Goal: Find specific page/section: Find specific page/section

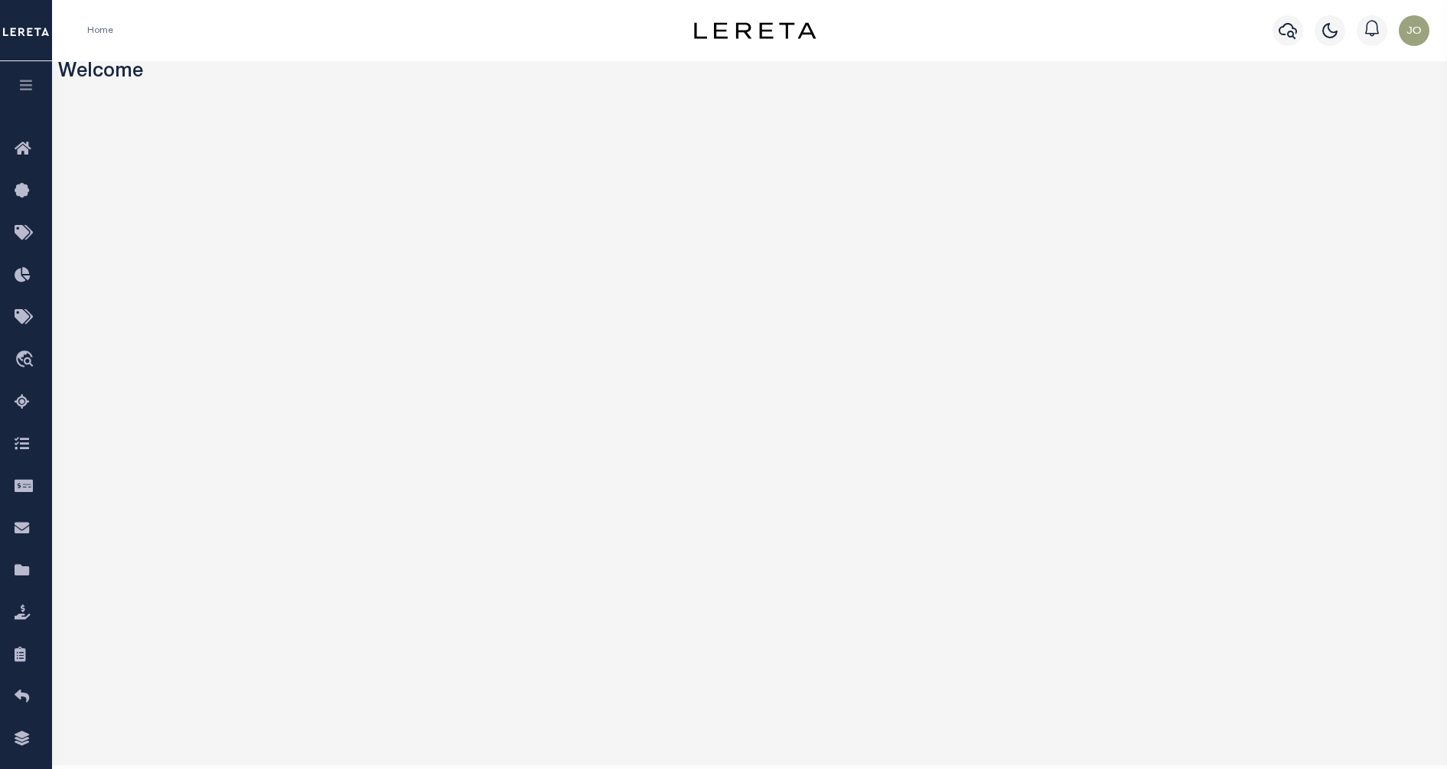
click at [33, 83] on icon "button" at bounding box center [27, 85] width 18 height 14
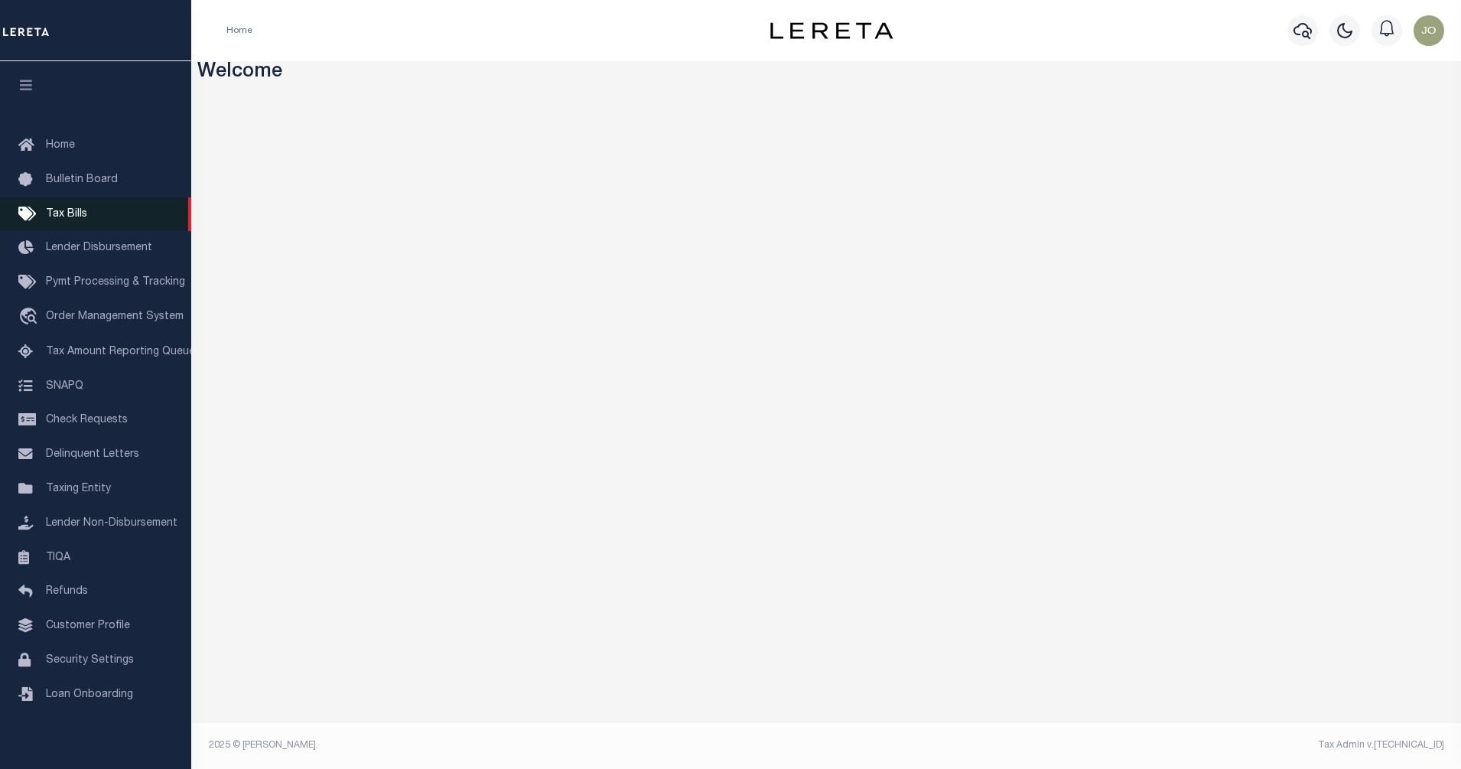
click at [64, 219] on span "Tax Bills" at bounding box center [66, 214] width 41 height 11
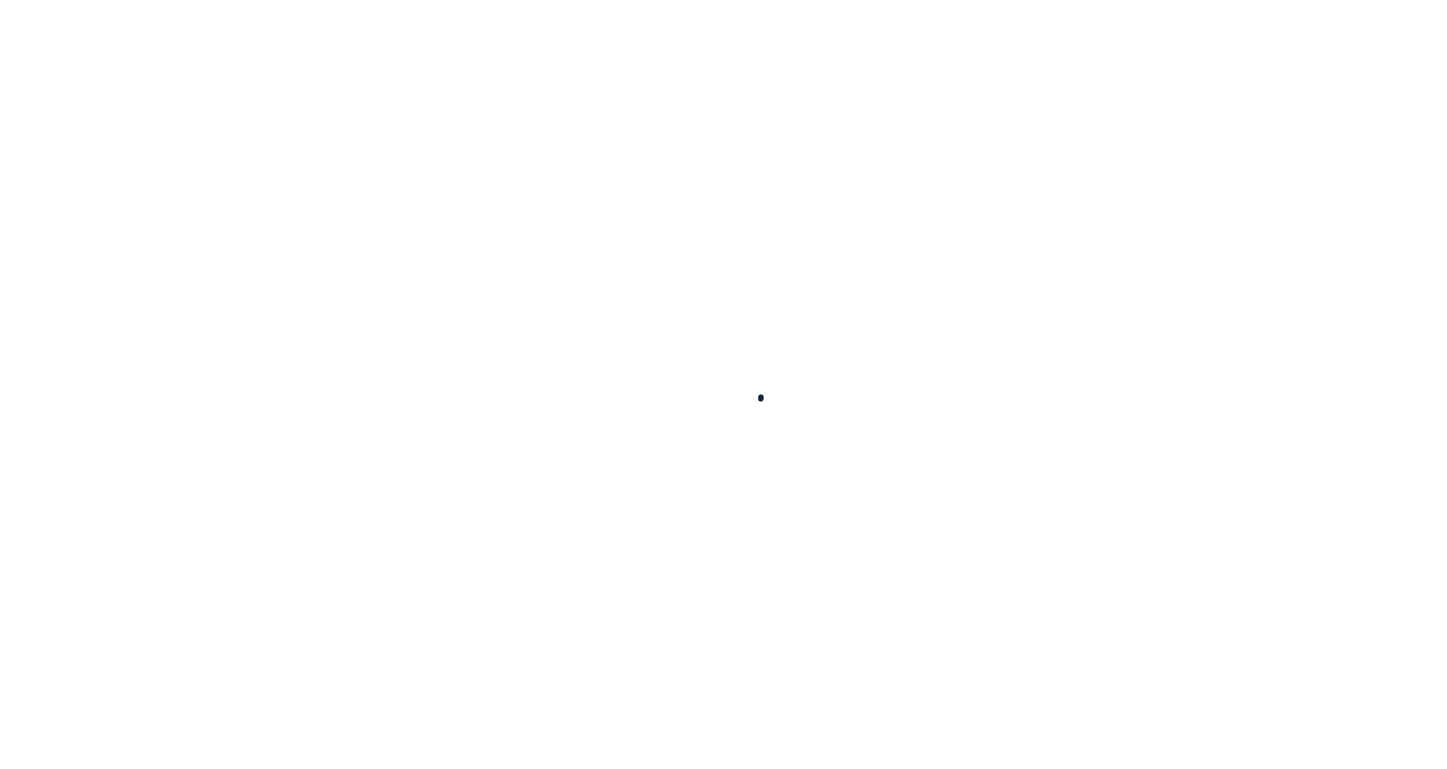
select select
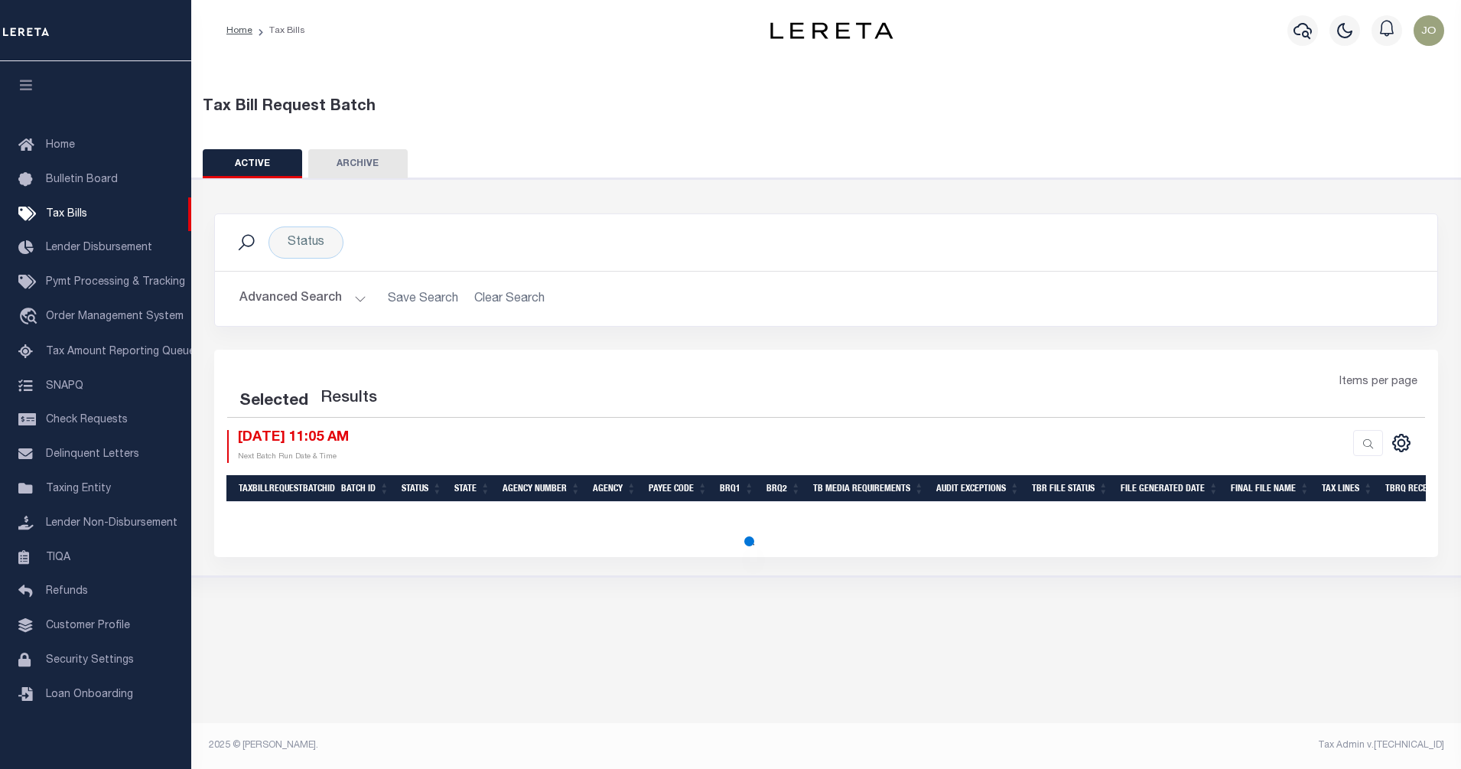
click at [347, 295] on button "Advanced Search" at bounding box center [302, 299] width 127 height 30
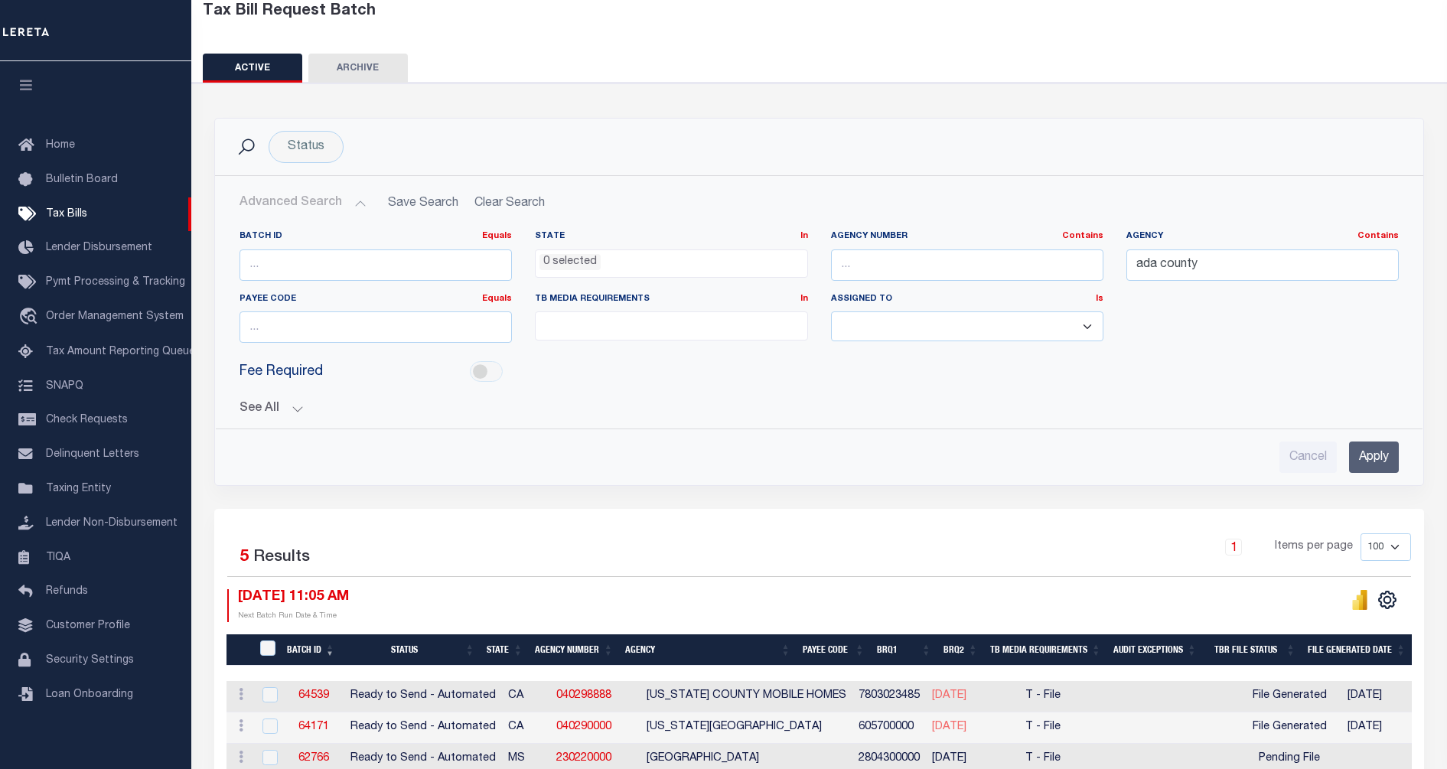
scroll to position [191, 0]
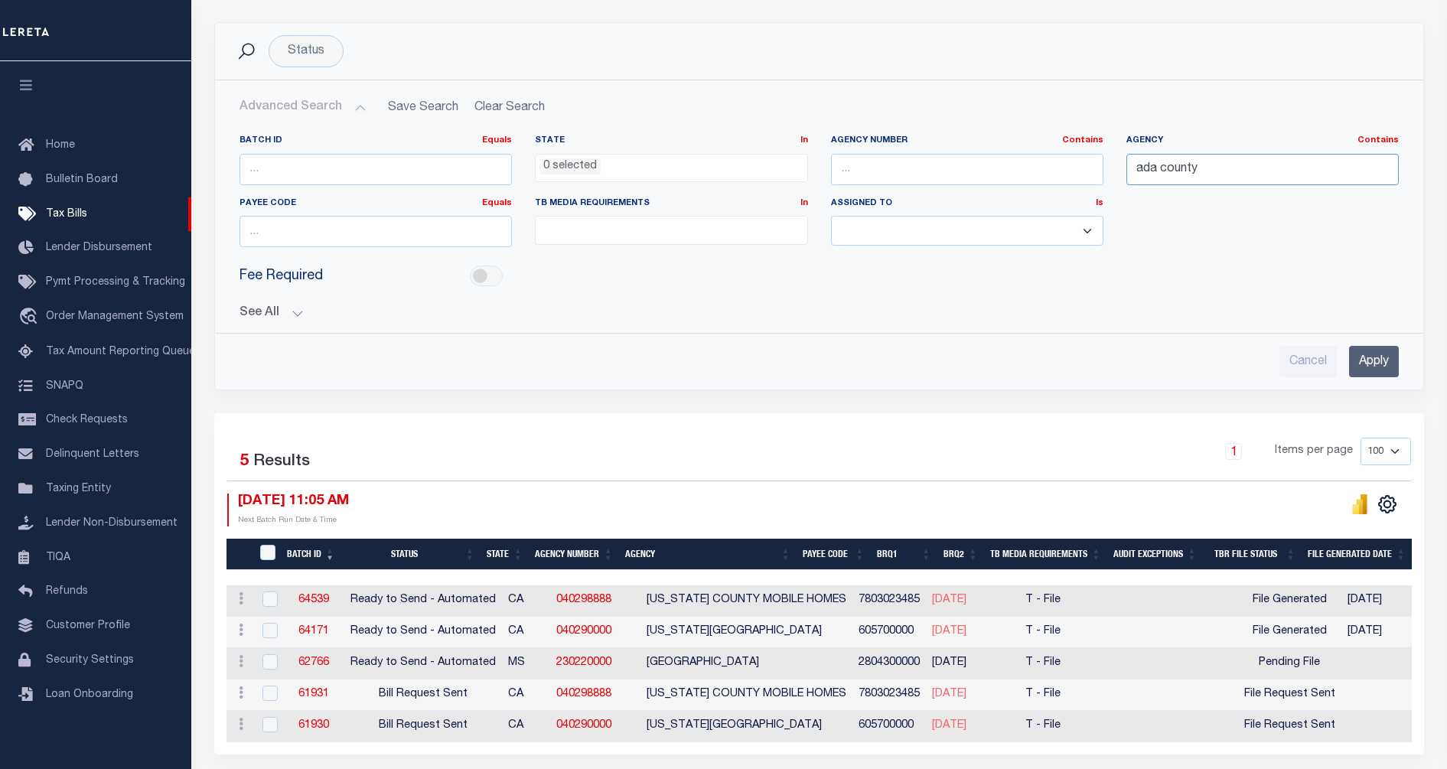
click at [1204, 171] on input "ada county" at bounding box center [1262, 169] width 272 height 31
type input "ada"
click at [931, 168] on input "text" at bounding box center [967, 169] width 272 height 31
type input "110010000"
click at [1368, 367] on input "Apply" at bounding box center [1374, 361] width 50 height 31
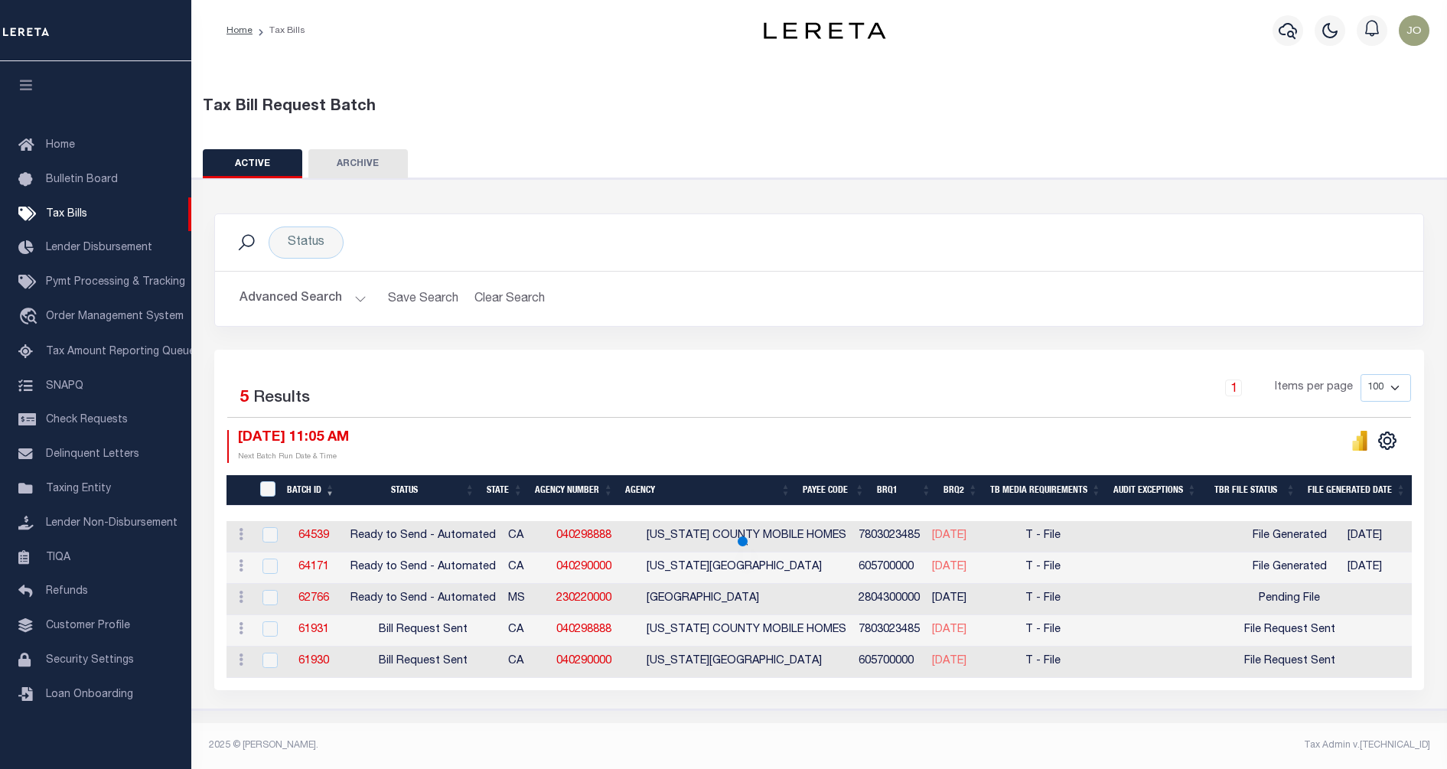
scroll to position [0, 0]
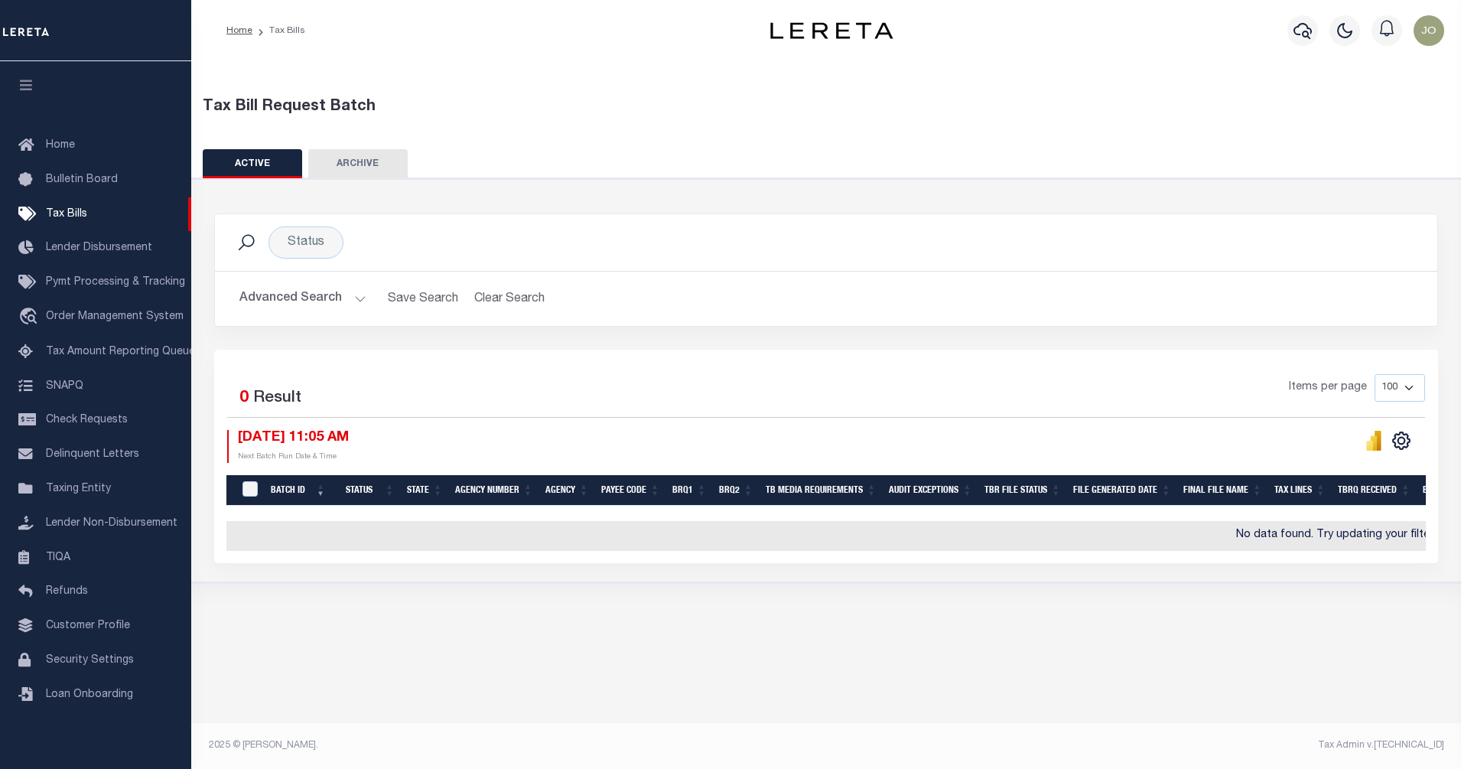
click at [313, 306] on button "Advanced Search" at bounding box center [302, 299] width 127 height 30
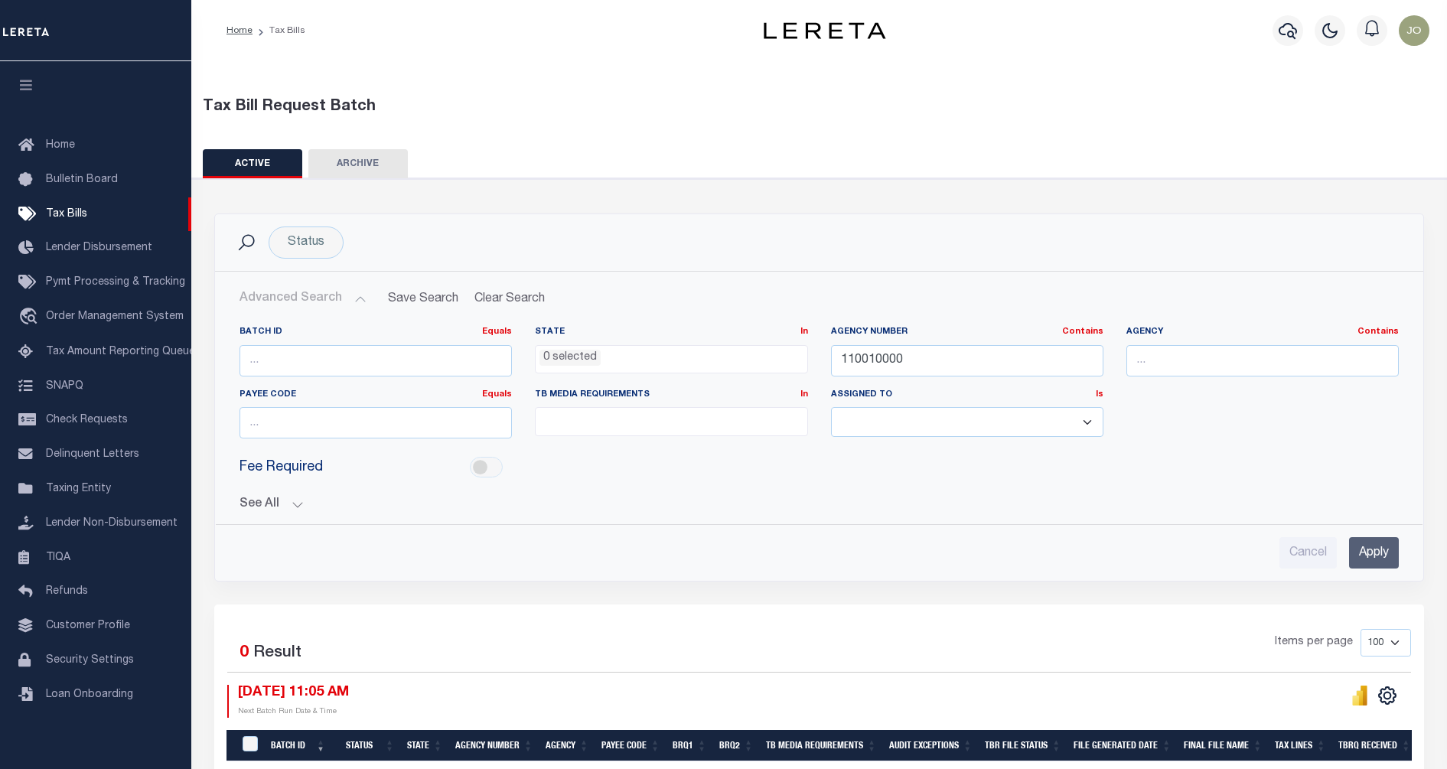
click at [279, 503] on button "See All" at bounding box center [818, 504] width 1159 height 15
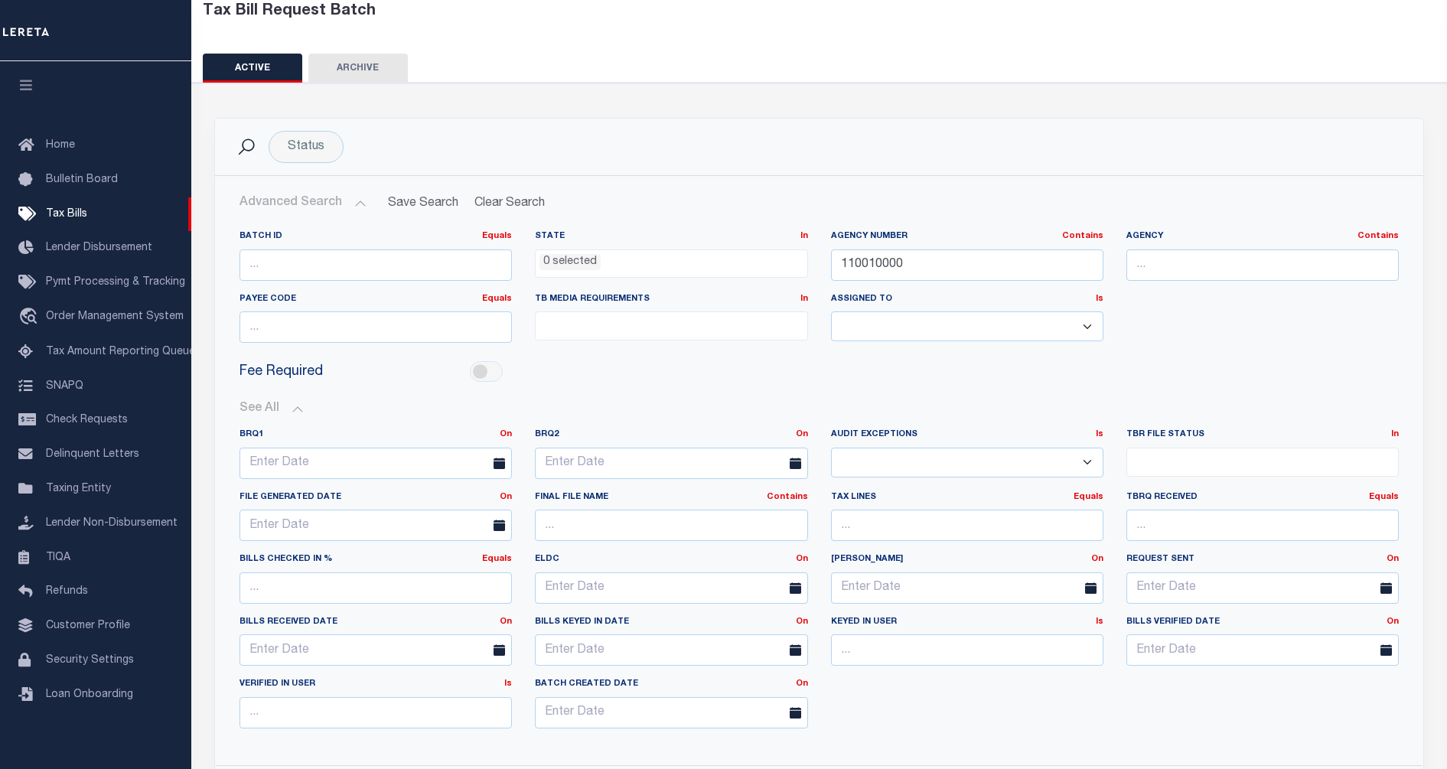
scroll to position [191, 0]
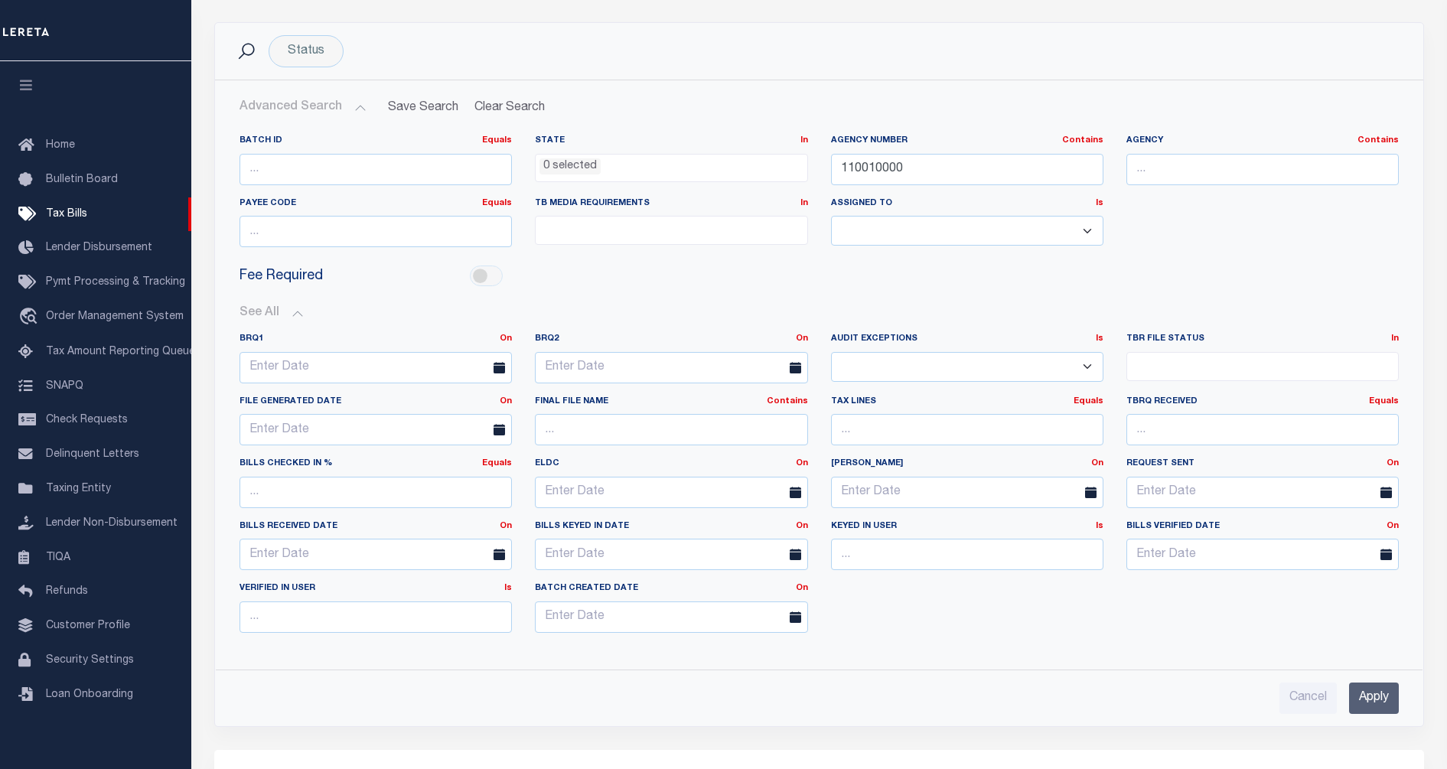
click at [888, 611] on div "BRQ1 On On After Before Between BRQ2 On On After Before Between Is Is Contains …" at bounding box center [819, 489] width 1182 height 312
click at [792, 308] on button "See All" at bounding box center [818, 313] width 1159 height 15
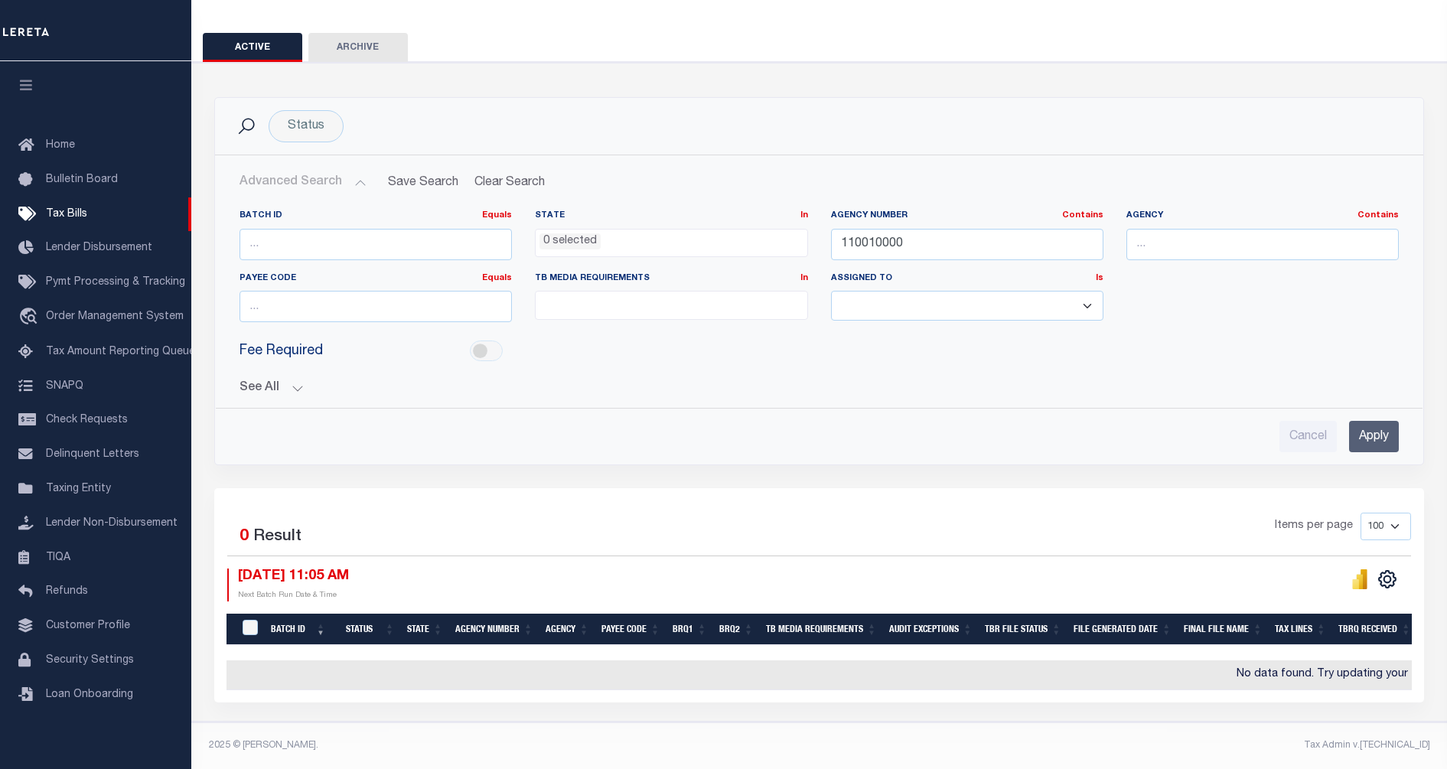
scroll to position [126, 0]
click at [280, 385] on button "See All" at bounding box center [818, 388] width 1159 height 15
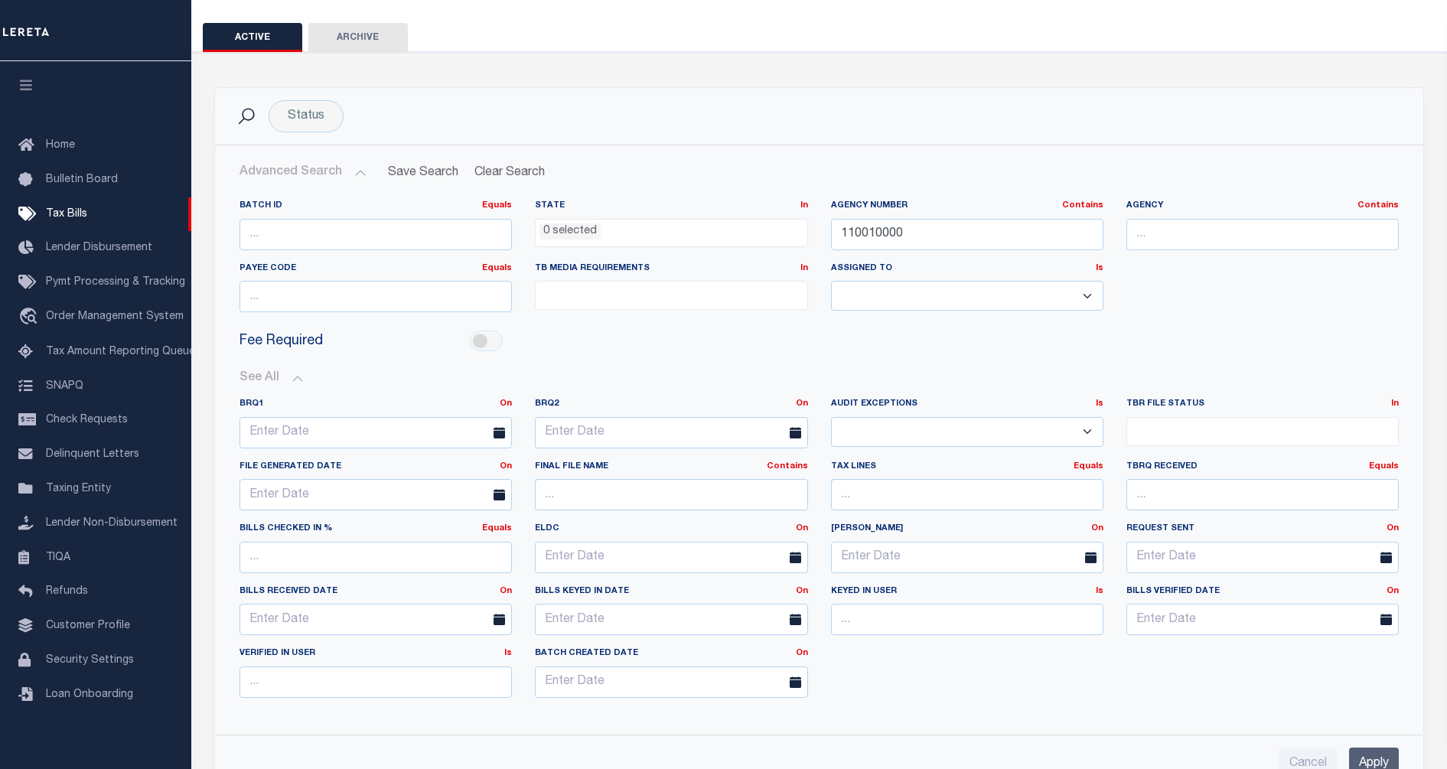
scroll to position [191, 0]
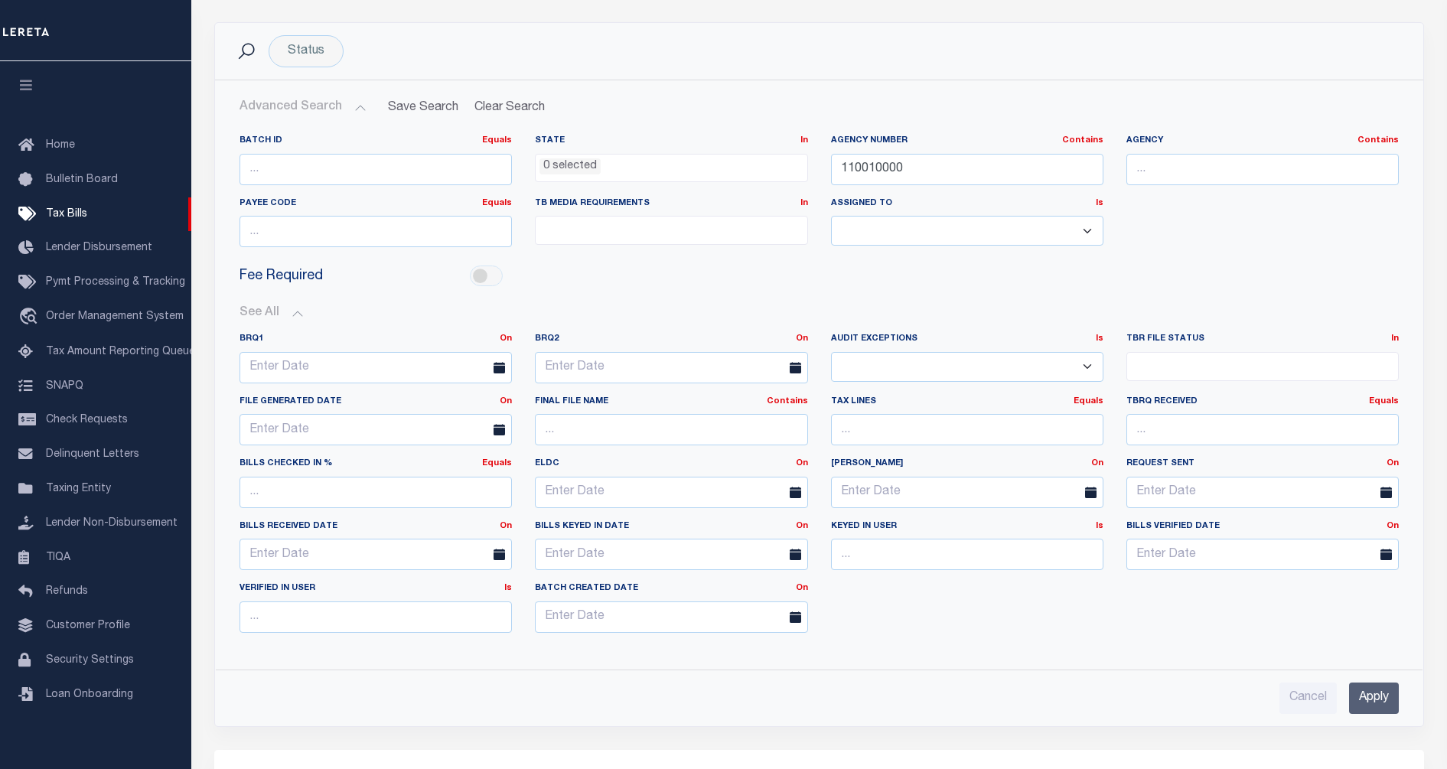
click at [571, 308] on button "See All" at bounding box center [818, 313] width 1159 height 15
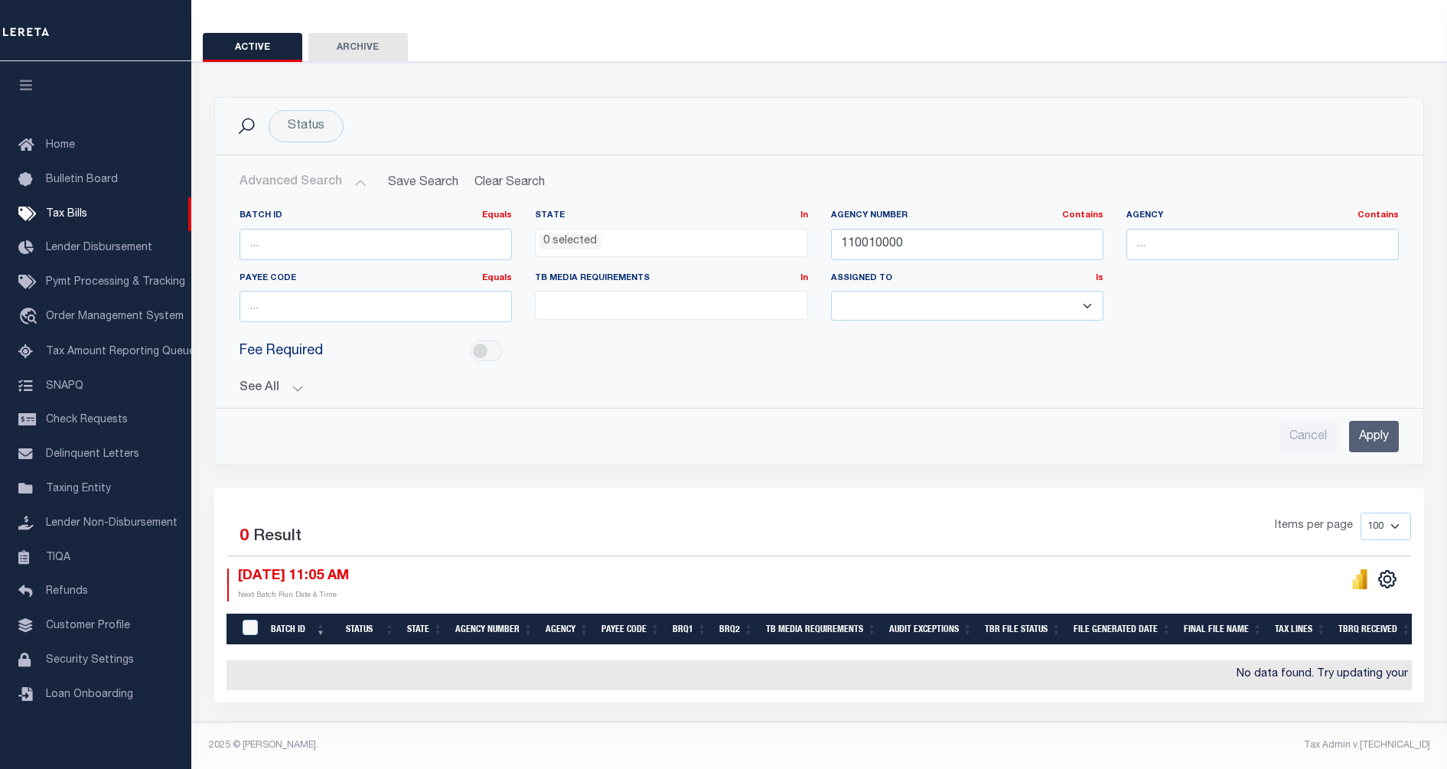
scroll to position [126, 0]
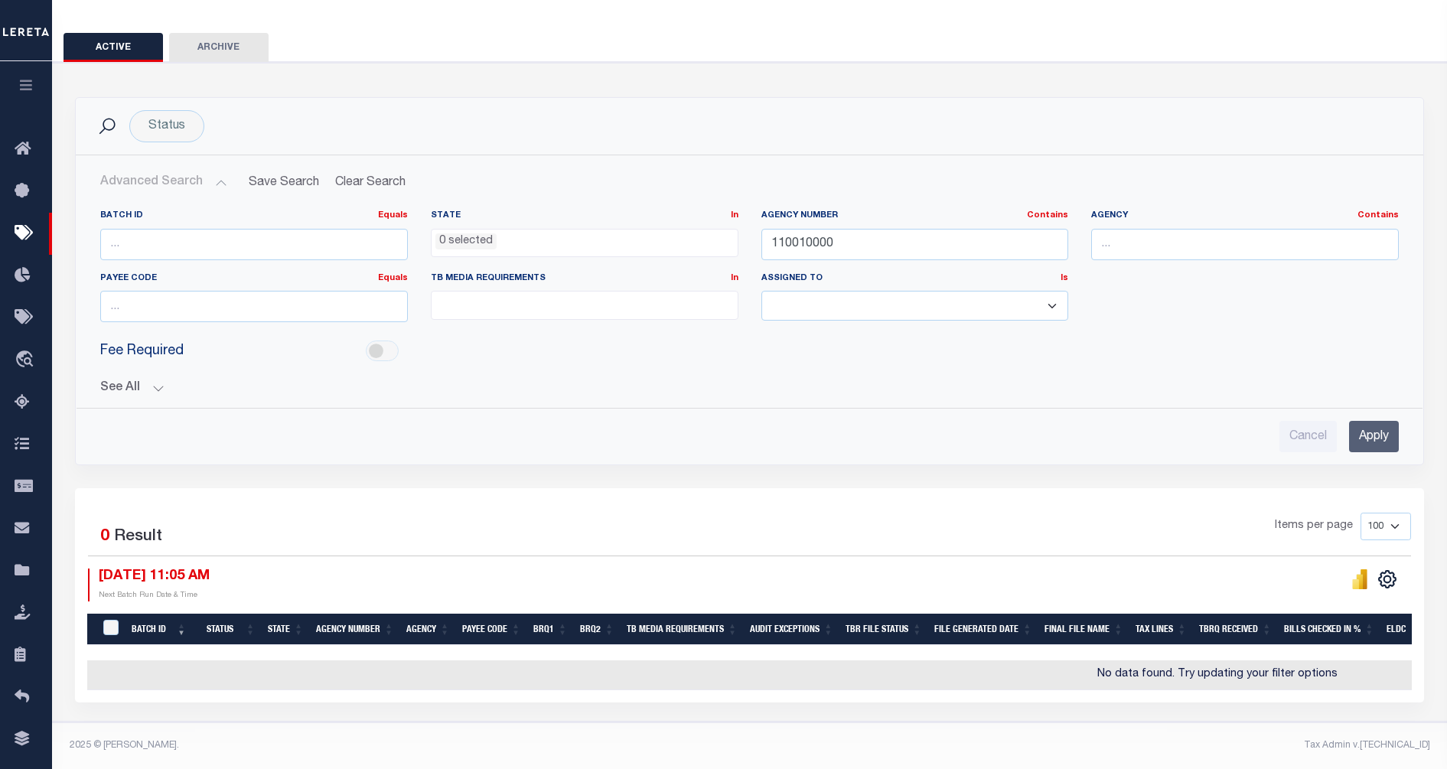
click at [911, 421] on div "Cancel Apply" at bounding box center [749, 436] width 1298 height 31
click at [1380, 614] on th "Bills Checked In %" at bounding box center [1329, 629] width 103 height 31
